Goal: Information Seeking & Learning: Learn about a topic

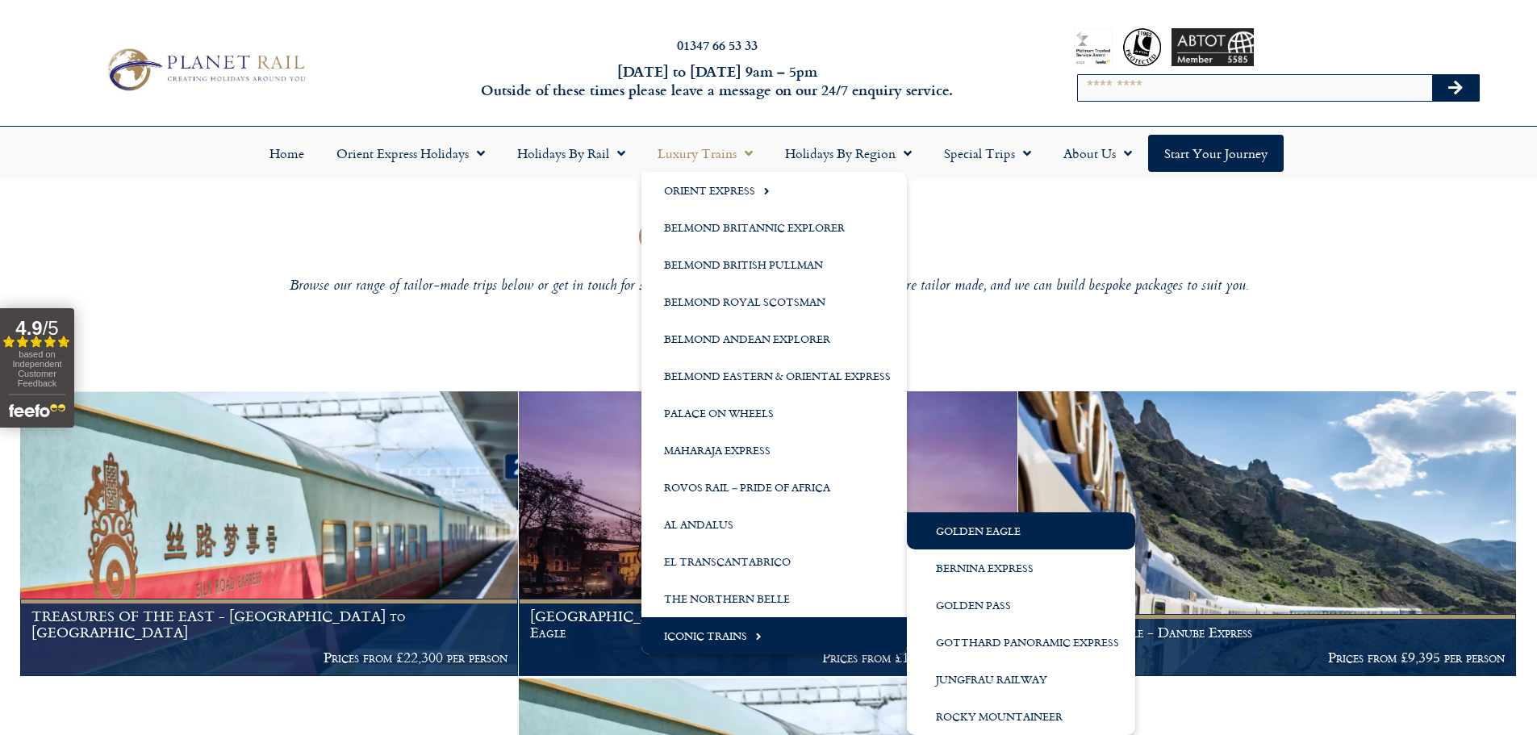
click at [1018, 537] on link "Golden Eagle" at bounding box center [1021, 530] width 228 height 37
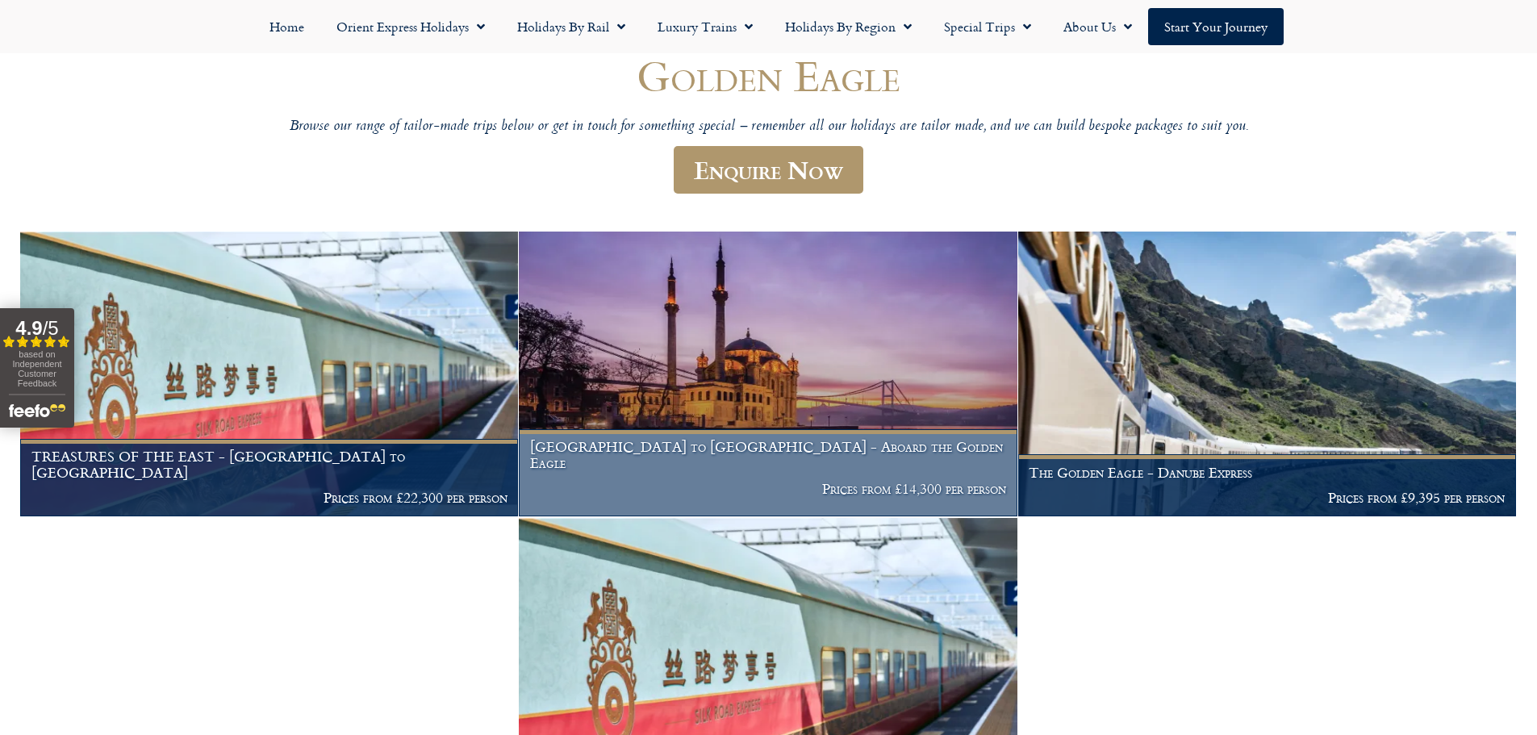
scroll to position [161, 0]
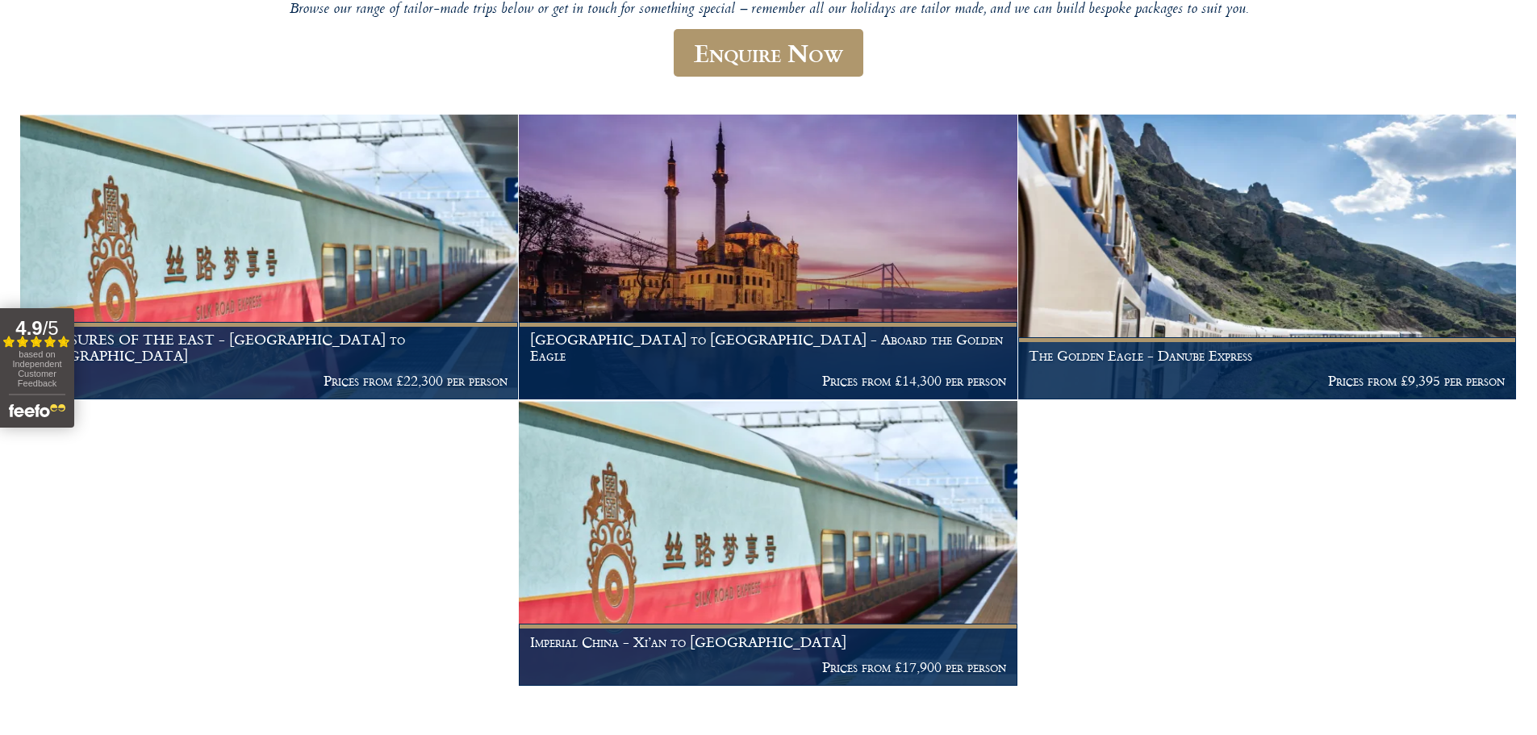
scroll to position [2, 0]
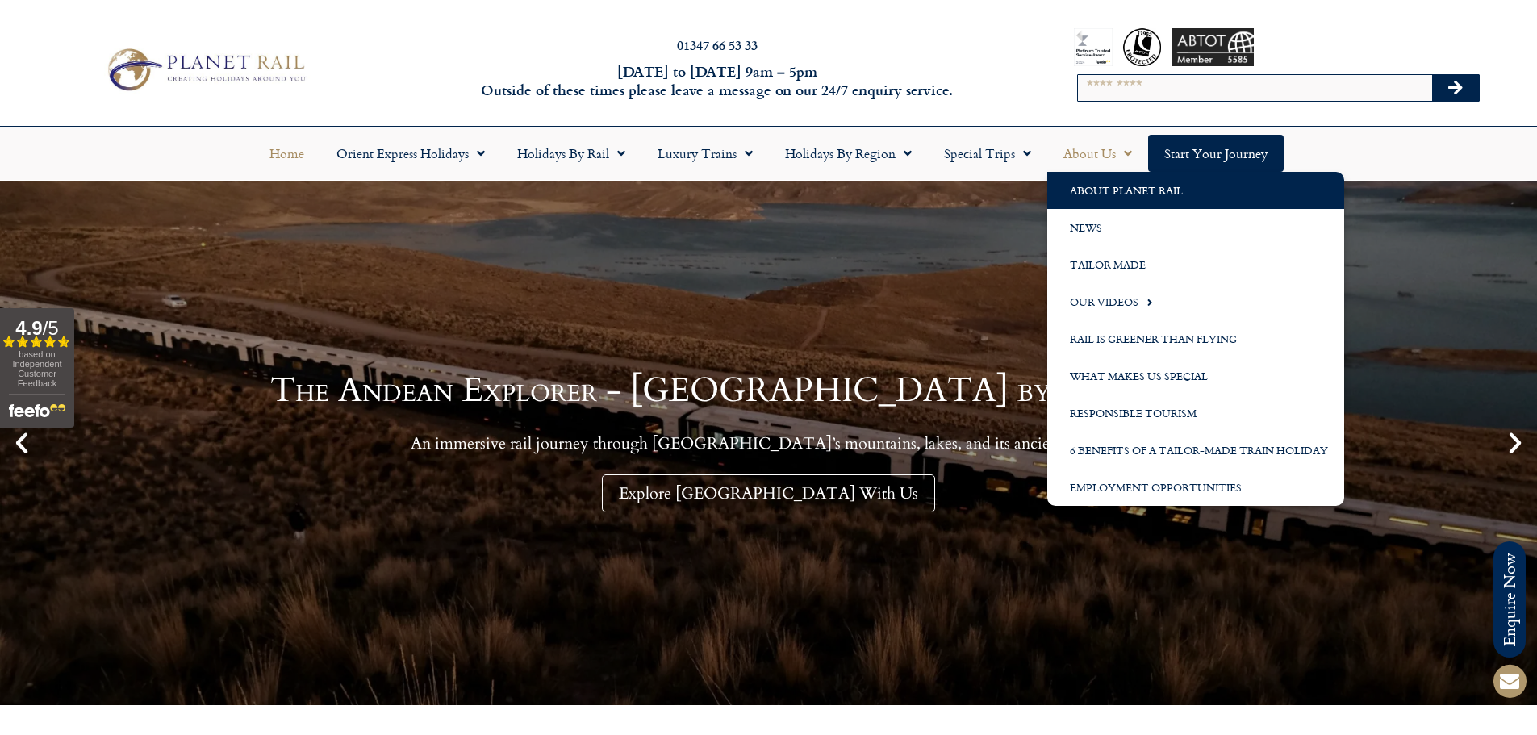
click at [1125, 194] on link "About Planet Rail" at bounding box center [1195, 190] width 297 height 37
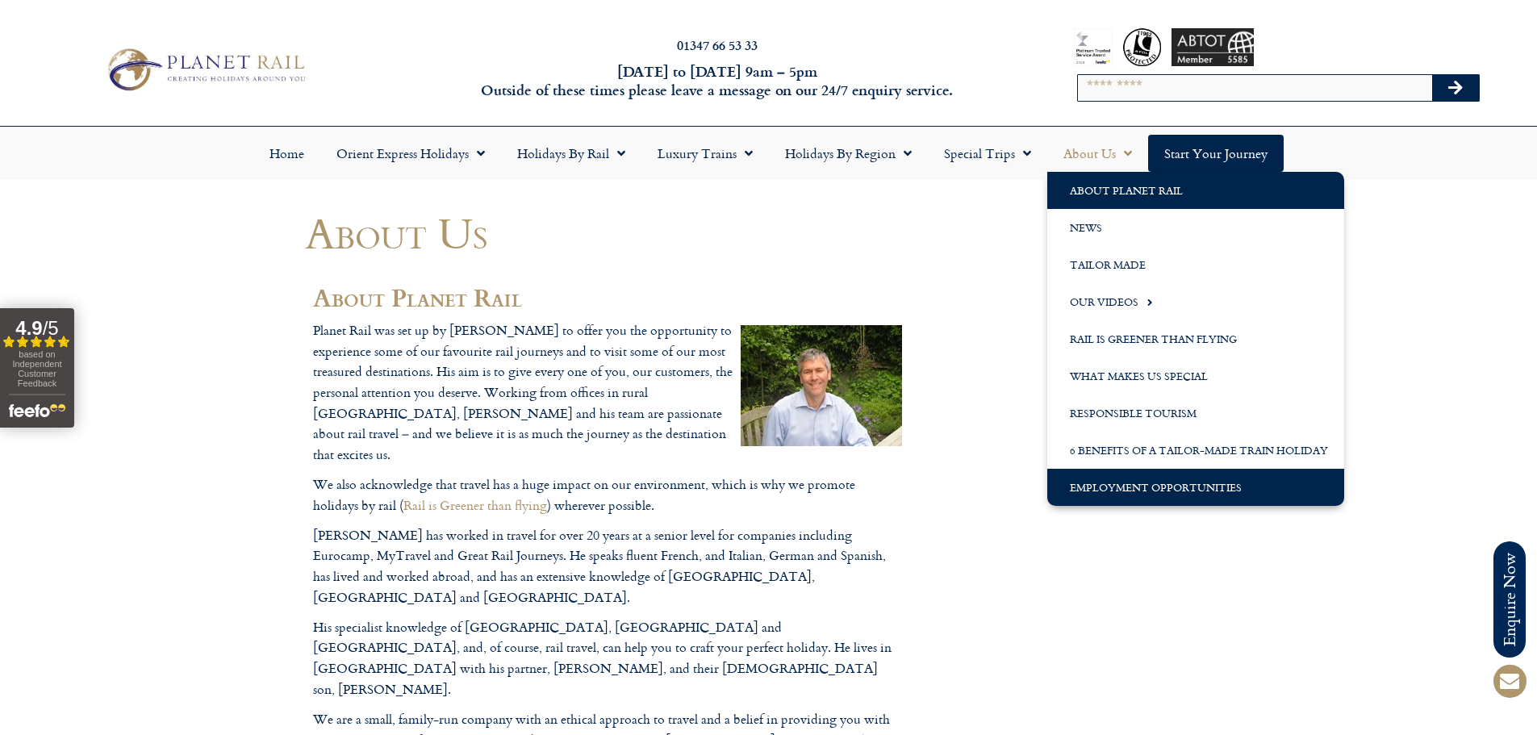
click at [1123, 488] on link "Employment Opportunities" at bounding box center [1195, 487] width 297 height 37
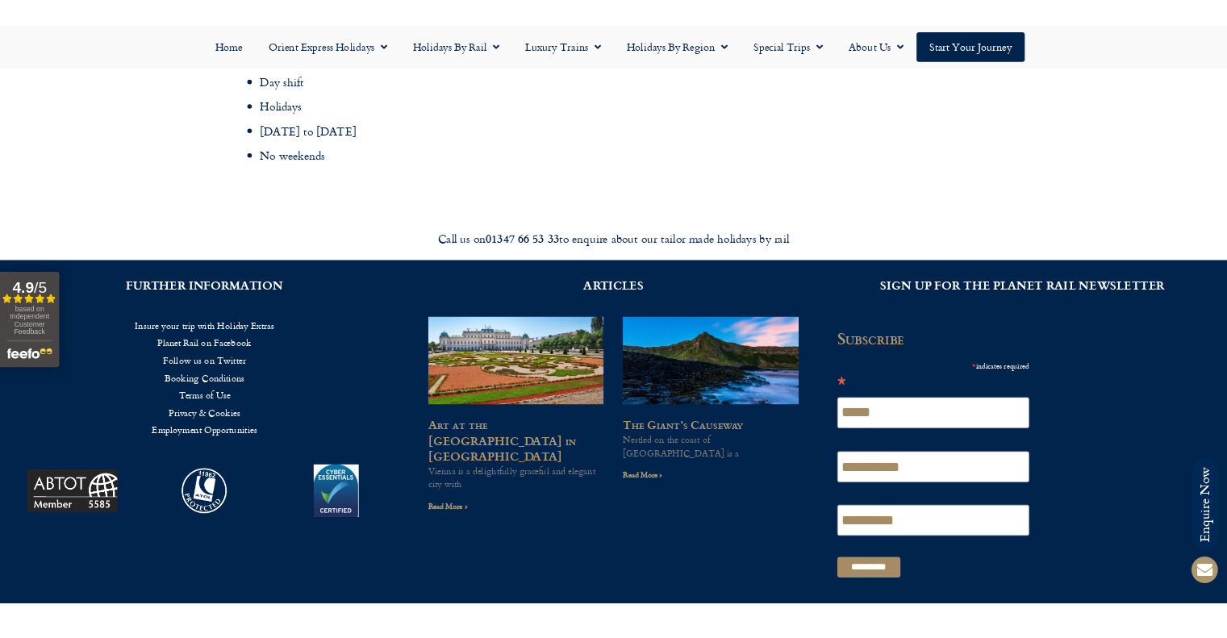
scroll to position [2340, 0]
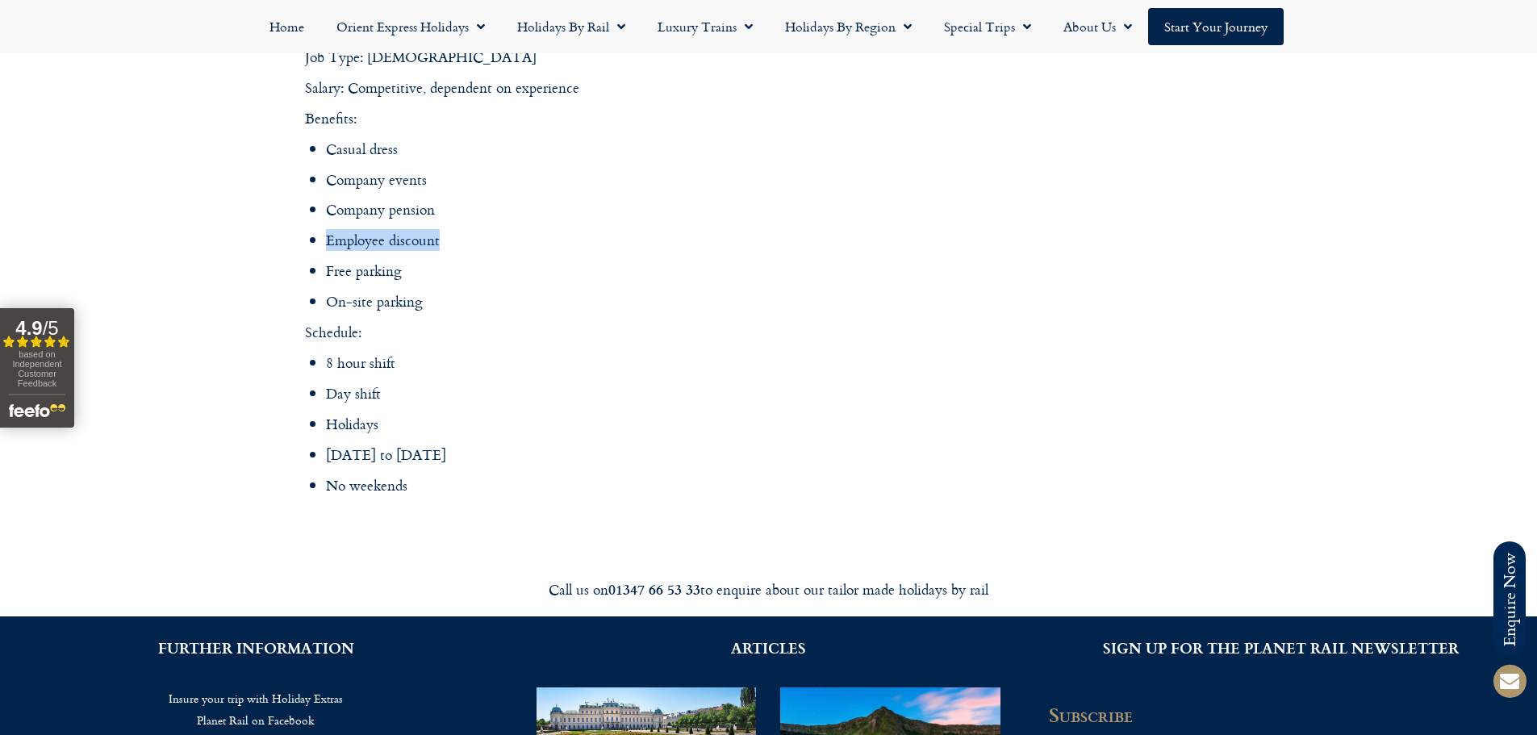
drag, startPoint x: 399, startPoint y: 211, endPoint x: 328, endPoint y: 218, distance: 72.1
click at [328, 230] on li "Employee discount" at bounding box center [618, 240] width 584 height 21
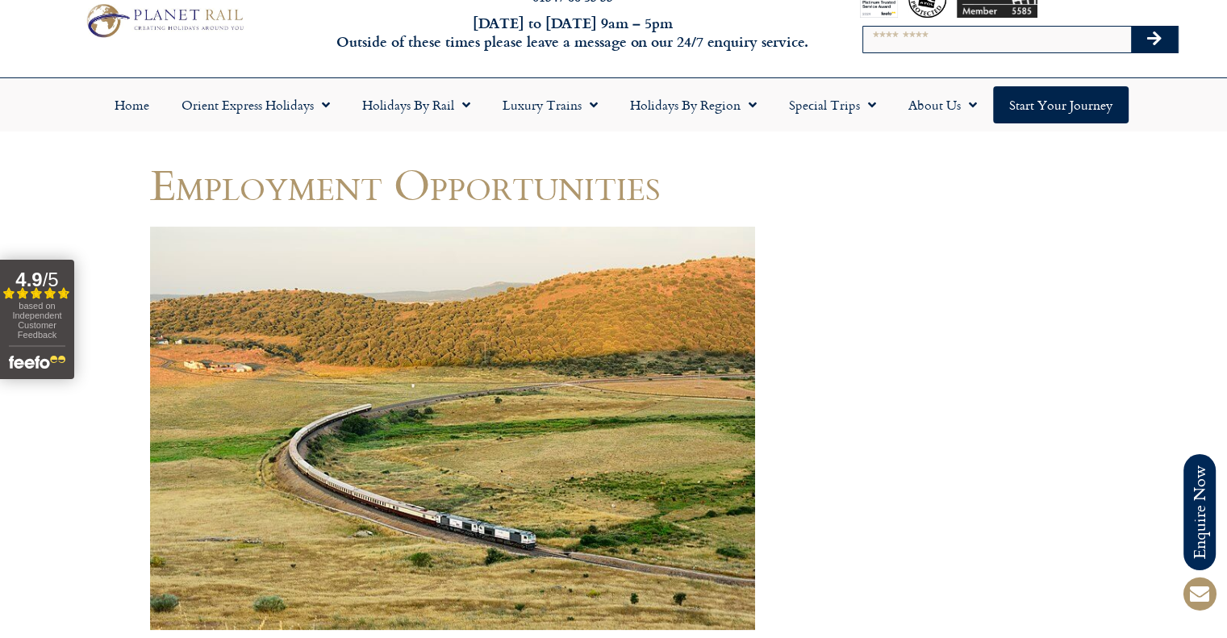
scroll to position [0, 0]
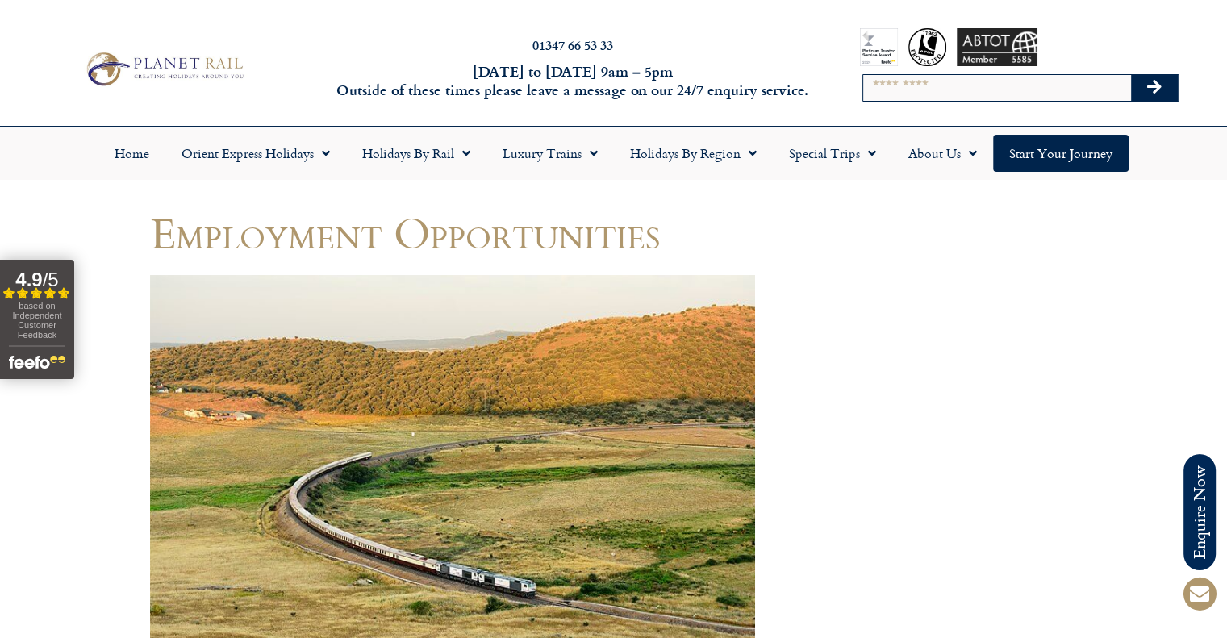
click at [201, 56] on img at bounding box center [164, 68] width 168 height 41
